Goal: Transaction & Acquisition: Purchase product/service

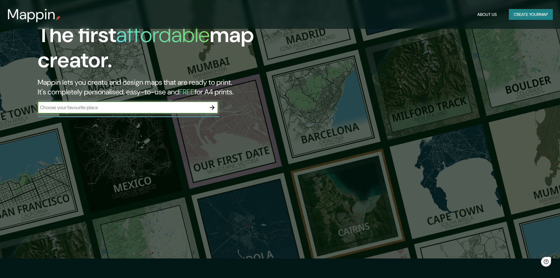
scroll to position [30, 0]
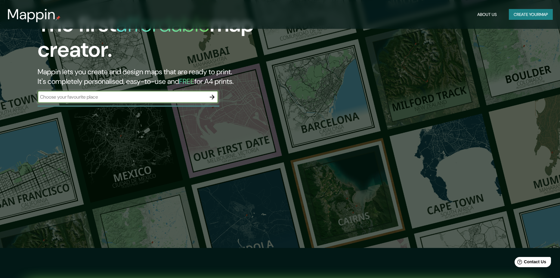
click at [134, 100] on input "text" at bounding box center [122, 97] width 169 height 7
type input "san andres"
click at [213, 96] on icon "button" at bounding box center [212, 97] width 5 height 5
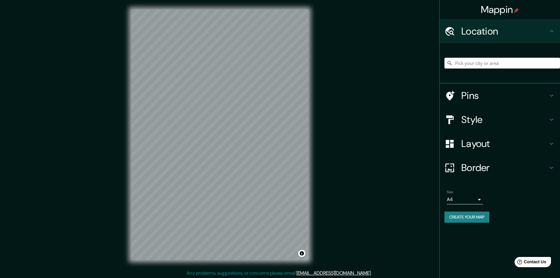
click at [486, 95] on h4 "Pins" at bounding box center [504, 96] width 87 height 12
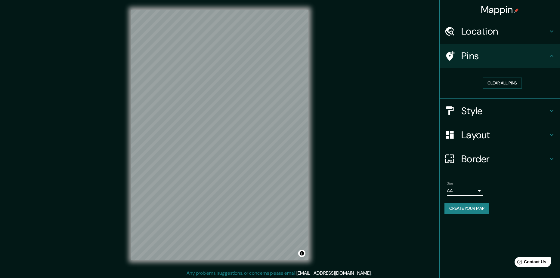
click at [496, 106] on h4 "Style" at bounding box center [504, 111] width 87 height 12
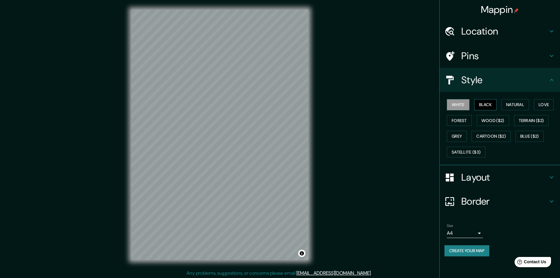
click at [494, 101] on button "Black" at bounding box center [485, 104] width 23 height 11
click at [512, 104] on button "Natural" at bounding box center [516, 104] width 28 height 11
click at [546, 105] on button "Love" at bounding box center [544, 104] width 20 height 11
click at [458, 124] on button "Forest" at bounding box center [459, 120] width 25 height 11
click at [491, 117] on button "Wood ($2)" at bounding box center [493, 120] width 33 height 11
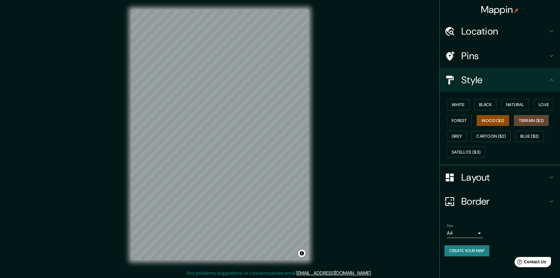
click at [529, 119] on button "Terrain ($2)" at bounding box center [531, 120] width 35 height 11
click at [461, 137] on button "Grey" at bounding box center [457, 136] width 20 height 11
click at [521, 119] on button "Terrain ($2)" at bounding box center [531, 120] width 35 height 11
click at [462, 136] on button "Grey" at bounding box center [457, 136] width 20 height 11
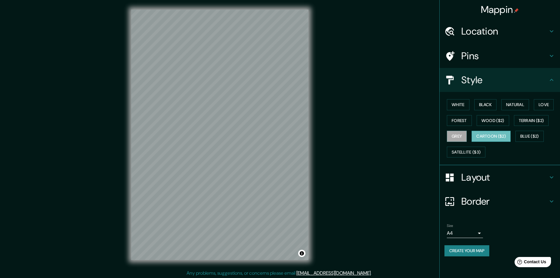
click at [495, 135] on button "Cartoon ($2)" at bounding box center [491, 136] width 39 height 11
click at [530, 134] on button "Blue ($2)" at bounding box center [530, 136] width 28 height 11
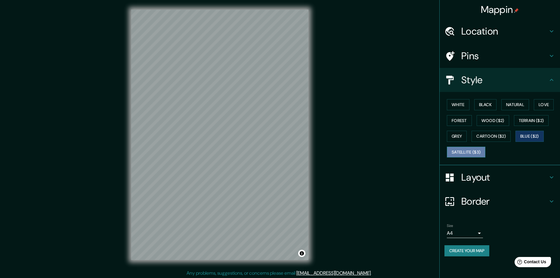
click at [480, 151] on button "Satellite ($3)" at bounding box center [466, 152] width 39 height 11
click at [478, 229] on body "Mappin Location Pins Style White Black Natural Love Forest Wood ($2) Terrain ($…" at bounding box center [280, 139] width 560 height 278
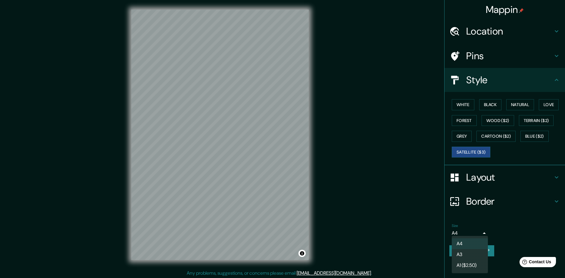
click at [478, 256] on li "A3" at bounding box center [470, 255] width 36 height 11
type input "a4"
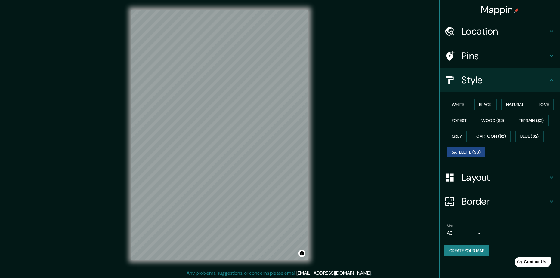
click at [483, 173] on h4 "Layout" at bounding box center [504, 178] width 87 height 12
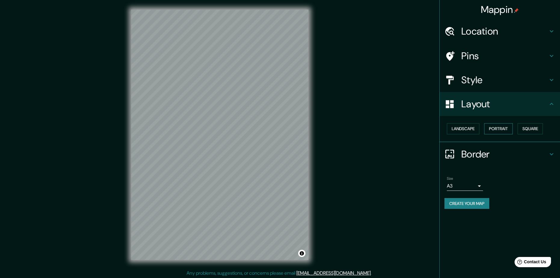
click at [492, 132] on button "Portrait" at bounding box center [498, 128] width 29 height 11
click at [525, 128] on button "Square" at bounding box center [530, 128] width 25 height 11
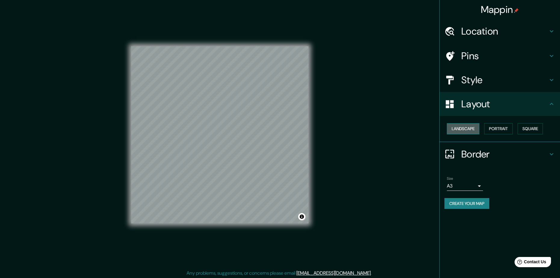
click at [465, 132] on button "Landscape" at bounding box center [463, 128] width 33 height 11
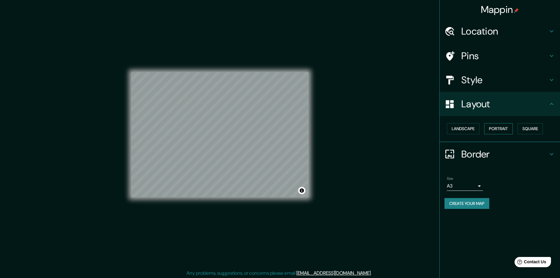
click at [496, 131] on button "Portrait" at bounding box center [498, 128] width 29 height 11
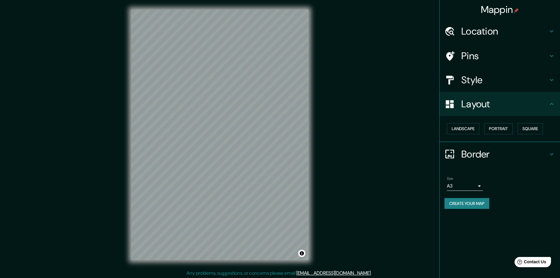
click at [481, 151] on h4 "Border" at bounding box center [504, 154] width 87 height 12
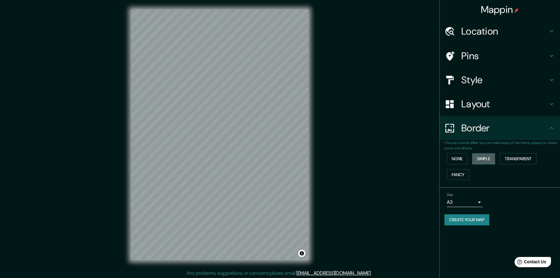
click at [478, 156] on button "Simple" at bounding box center [483, 159] width 23 height 11
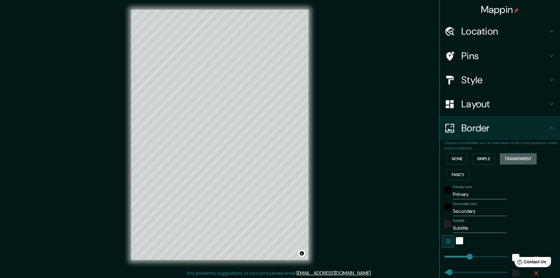
click at [516, 159] on button "Transparent" at bounding box center [518, 159] width 37 height 11
click at [460, 176] on button "Fancy" at bounding box center [458, 174] width 22 height 11
click at [458, 159] on button "None" at bounding box center [457, 159] width 20 height 11
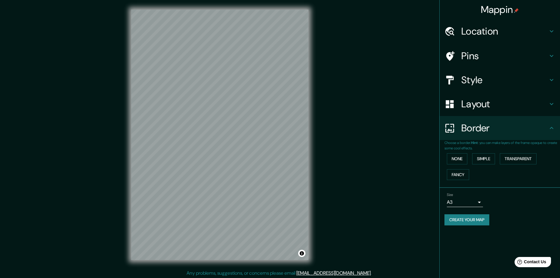
click at [496, 37] on h4 "Location" at bounding box center [504, 31] width 87 height 12
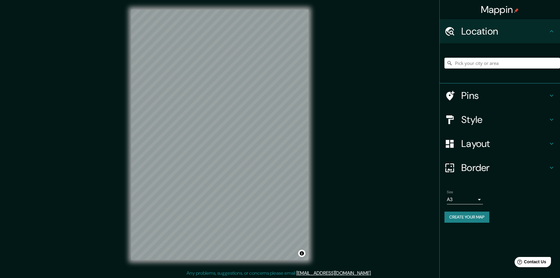
click at [496, 37] on h4 "Location" at bounding box center [504, 31] width 87 height 12
click at [496, 92] on h4 "Pins" at bounding box center [504, 96] width 87 height 12
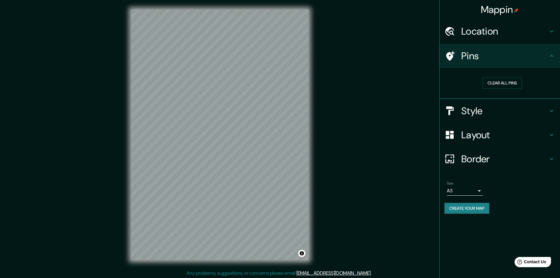
click at [496, 105] on h4 "Style" at bounding box center [504, 111] width 87 height 12
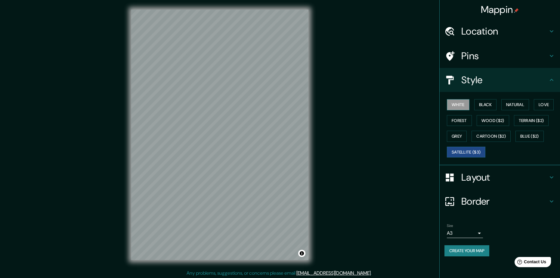
click at [459, 107] on button "White" at bounding box center [458, 104] width 23 height 11
click at [459, 137] on button "Grey" at bounding box center [457, 136] width 20 height 11
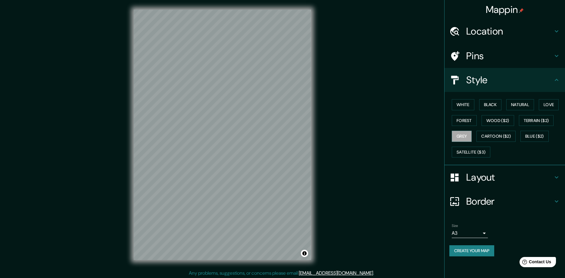
click at [477, 235] on body "Mappin Location Pins Style White Black Natural Love Forest Wood ($2) Terrain ($…" at bounding box center [282, 139] width 565 height 278
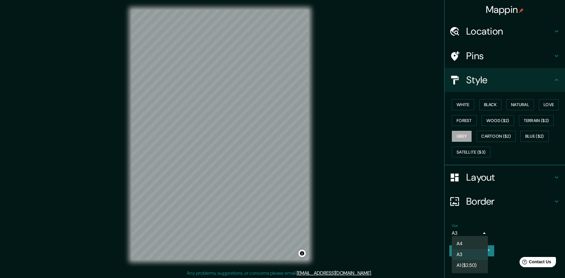
click at [479, 229] on div at bounding box center [282, 139] width 565 height 278
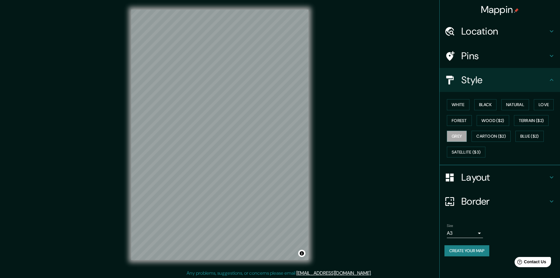
click at [74, 107] on div "Mappin Location Pins Style White Black Natural Love Forest Wood ($2) Terrain ($…" at bounding box center [280, 140] width 560 height 280
click at [526, 125] on button "Terrain ($2)" at bounding box center [531, 120] width 35 height 11
